Goal: Task Accomplishment & Management: Manage account settings

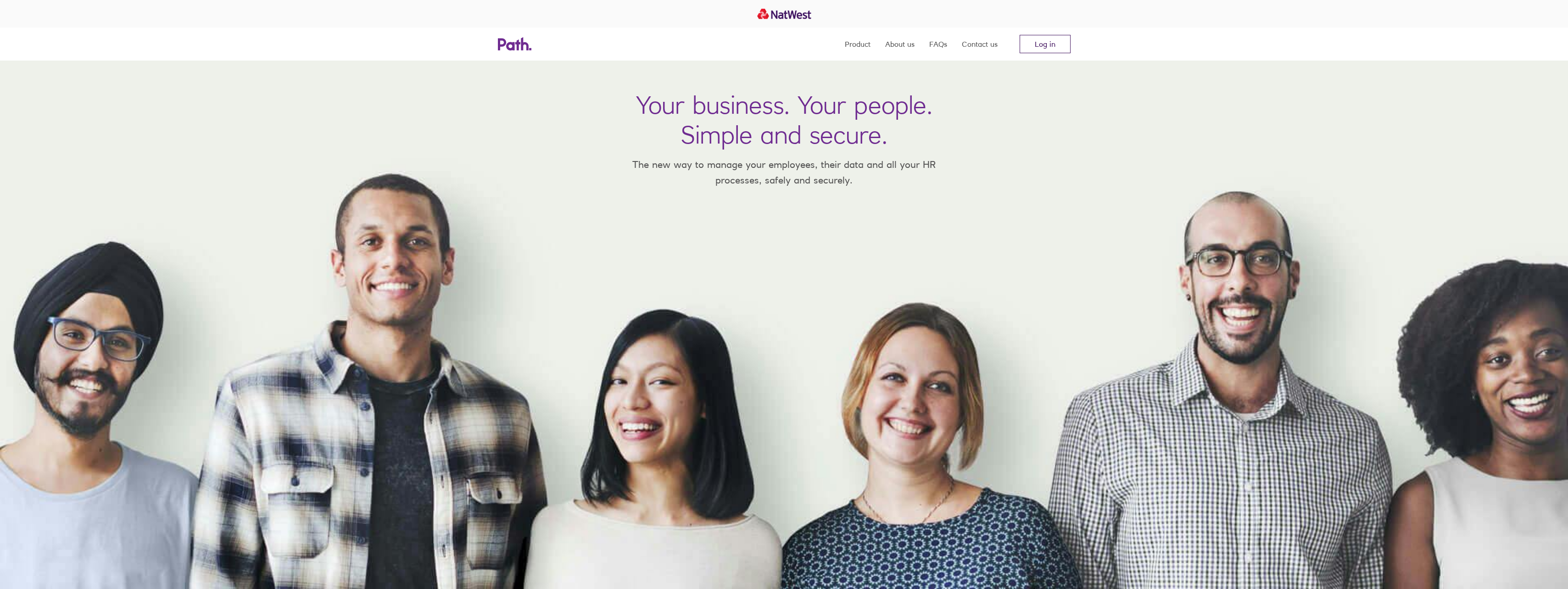
click at [1069, 43] on link "Log in" at bounding box center [1045, 44] width 51 height 19
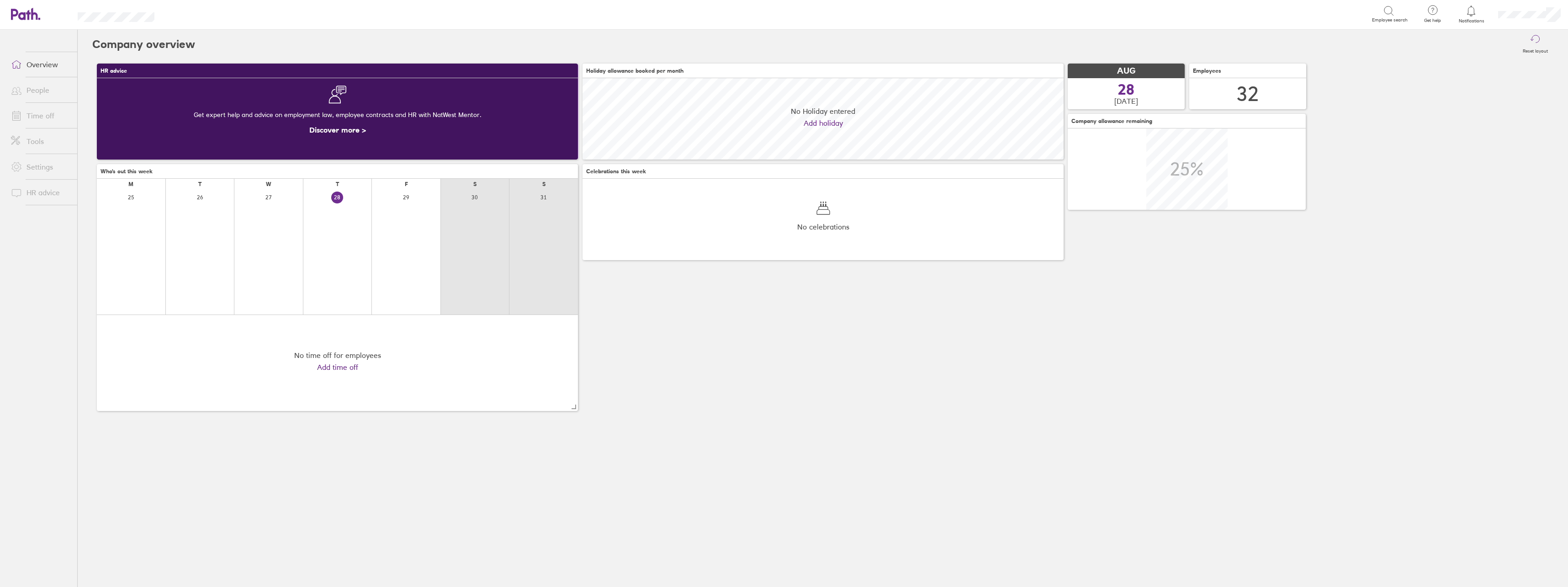
scroll to position [82, 481]
click at [49, 114] on link "Time off" at bounding box center [40, 115] width 74 height 19
